Goal: Navigation & Orientation: Find specific page/section

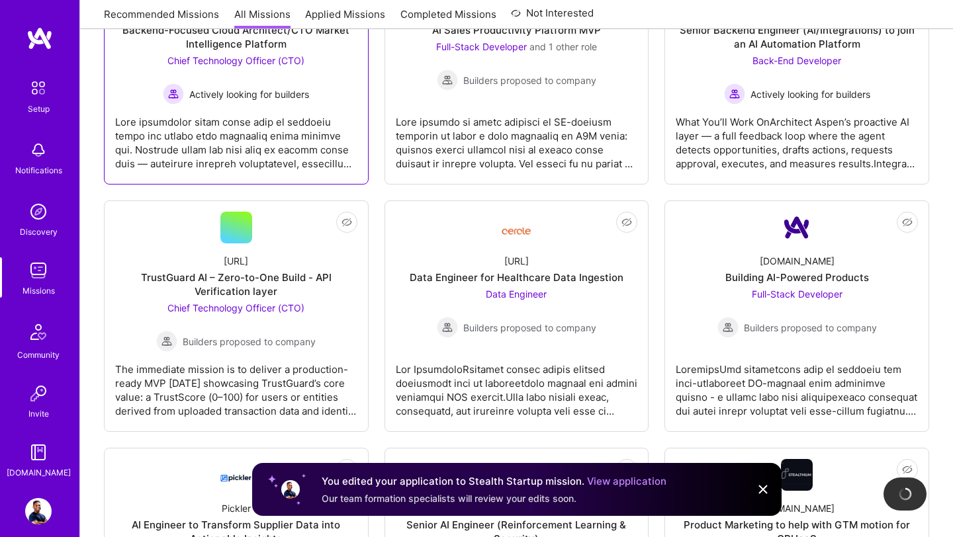
scroll to position [787, 0]
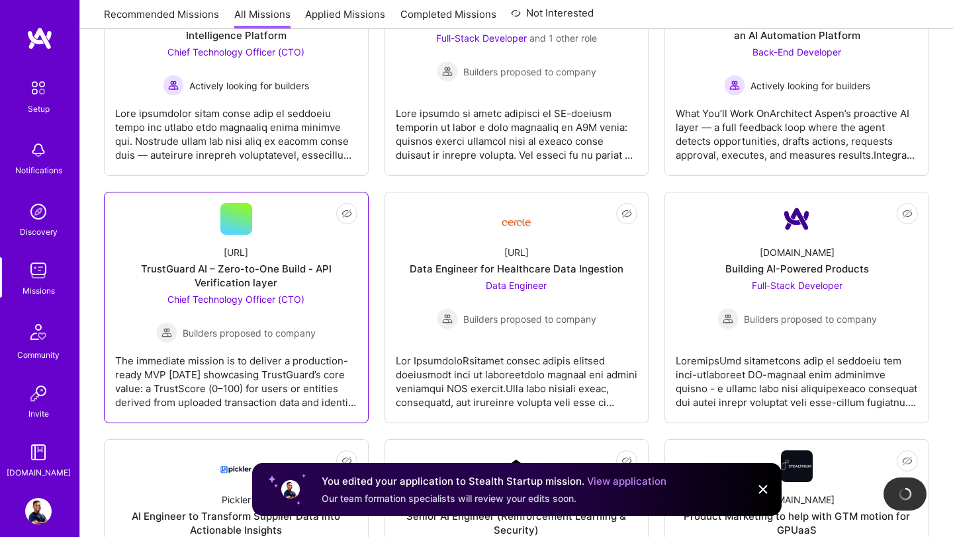
click at [265, 327] on span "Builders proposed to company" at bounding box center [249, 333] width 133 height 14
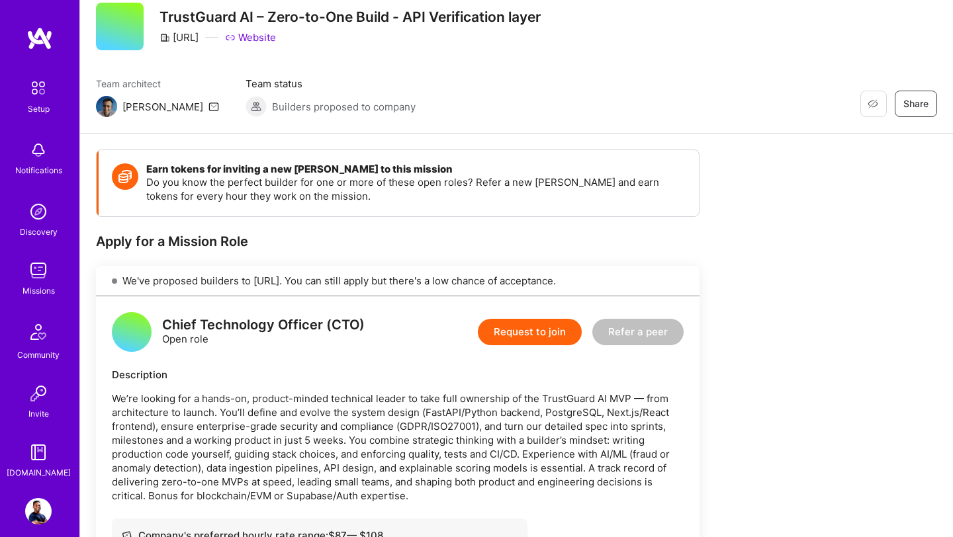
scroll to position [39, 0]
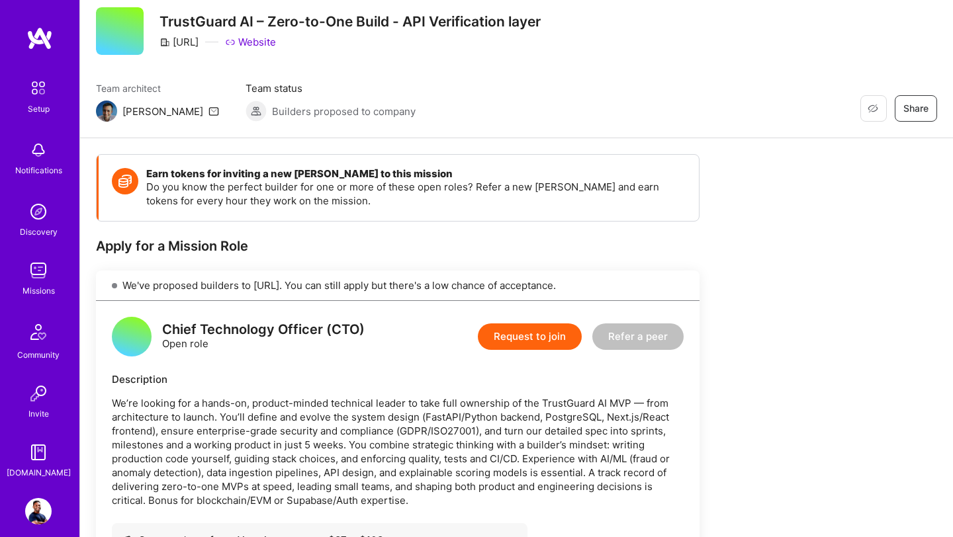
click at [38, 290] on div "Missions" at bounding box center [38, 291] width 32 height 14
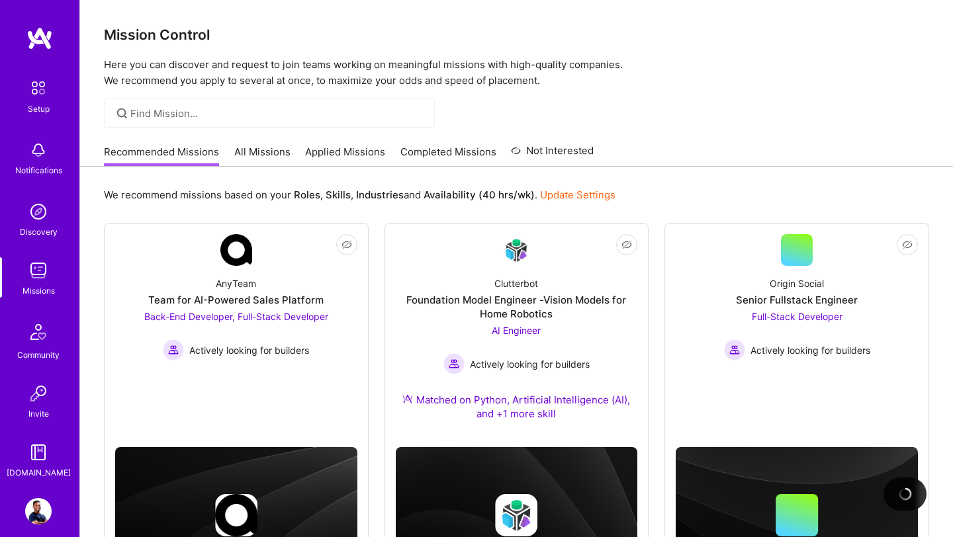
scroll to position [89, 0]
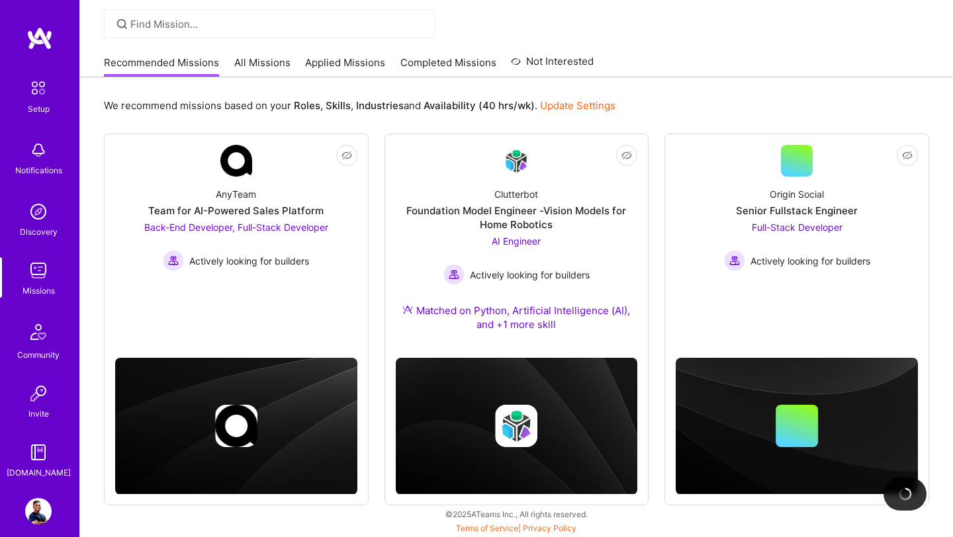
click at [270, 71] on link "All Missions" at bounding box center [262, 67] width 56 height 22
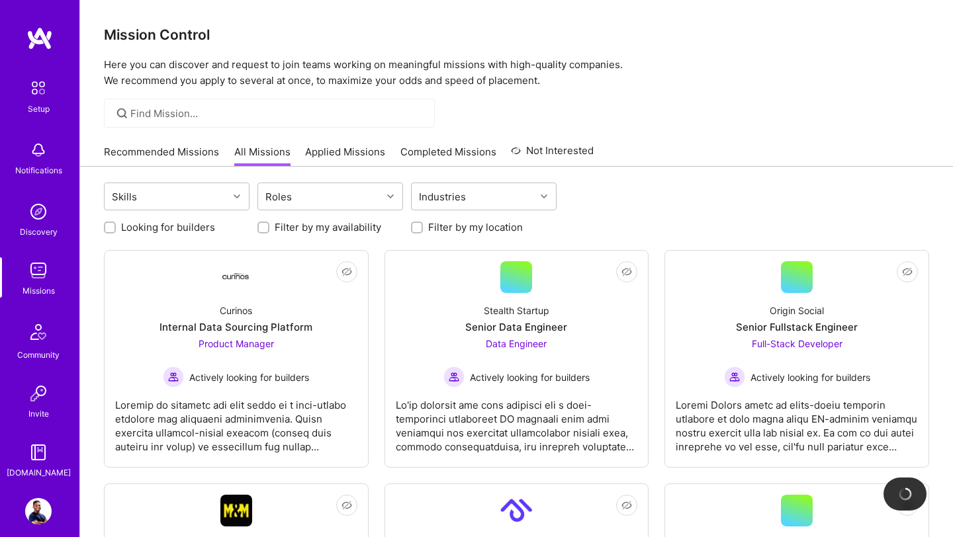
click at [362, 155] on link "Applied Missions" at bounding box center [345, 156] width 80 height 22
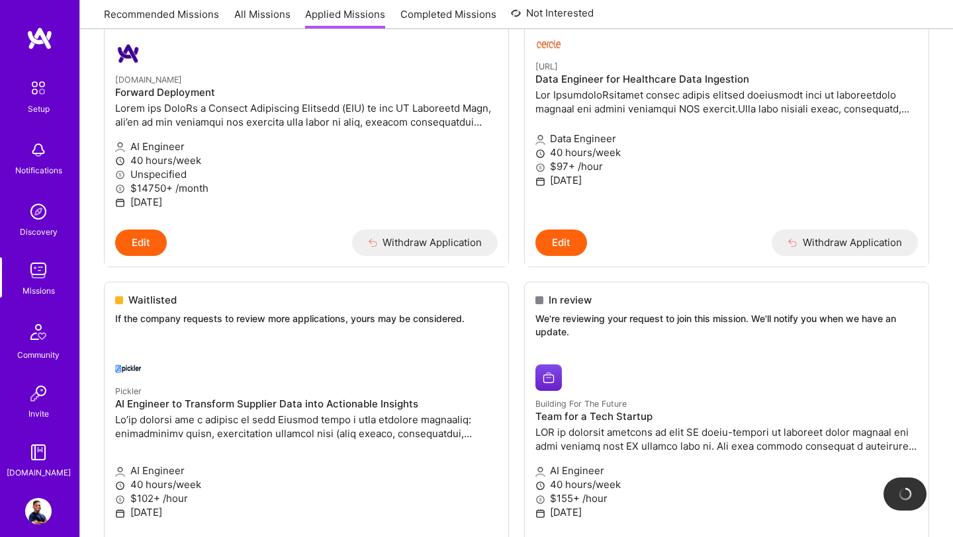
scroll to position [775, 0]
